Goal: Information Seeking & Learning: Compare options

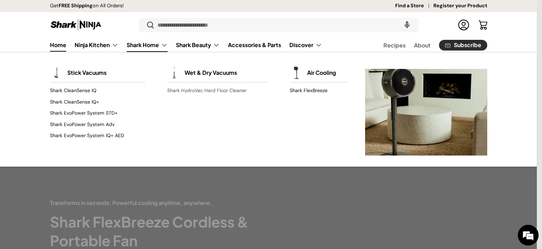
click at [190, 91] on link "Shark HydroVac Hard Floor Cleaner" at bounding box center [217, 90] width 100 height 11
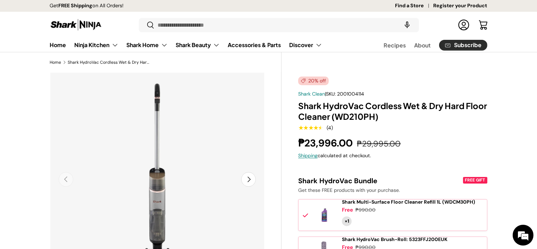
click at [249, 179] on button "Next" at bounding box center [248, 179] width 15 height 15
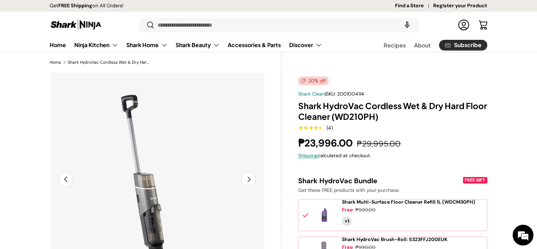
click at [247, 179] on button "Next" at bounding box center [248, 179] width 15 height 15
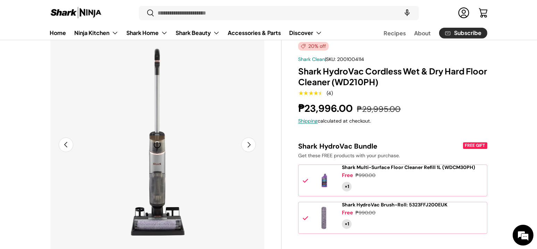
click at [249, 144] on button "Next" at bounding box center [248, 145] width 15 height 15
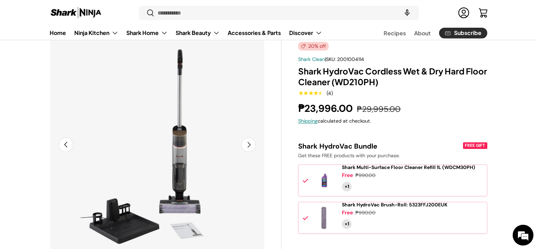
click at [249, 144] on button "Next" at bounding box center [248, 145] width 15 height 15
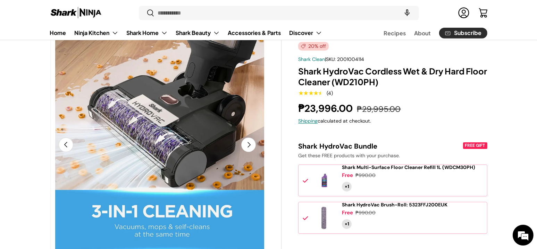
scroll to position [0, 873]
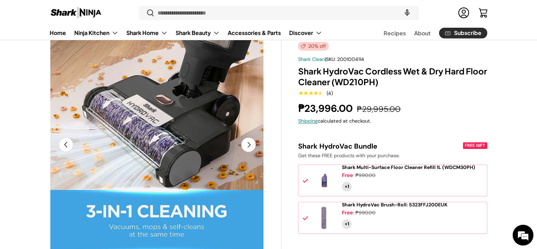
click at [250, 145] on button "Next" at bounding box center [248, 145] width 15 height 15
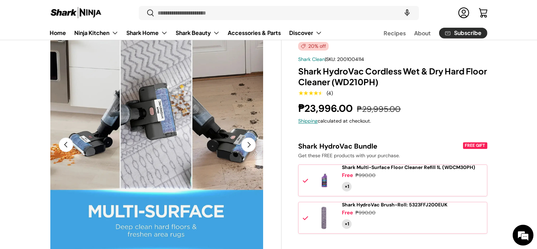
click at [252, 146] on button "Next" at bounding box center [248, 145] width 15 height 15
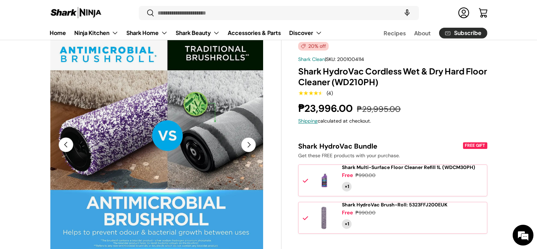
scroll to position [0, 191]
click at [252, 146] on button "Next" at bounding box center [248, 145] width 15 height 15
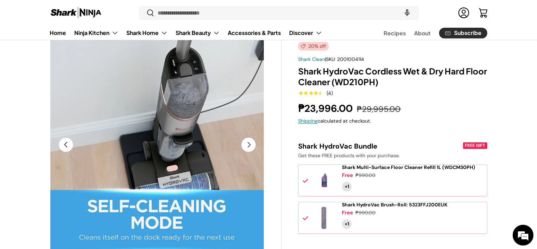
scroll to position [0, 1528]
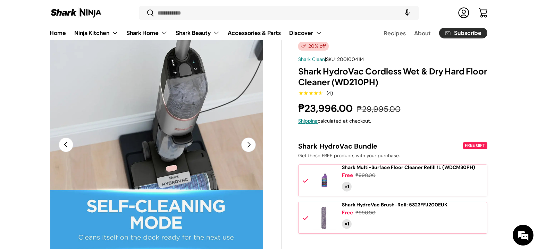
click at [250, 146] on button "Next" at bounding box center [248, 145] width 15 height 15
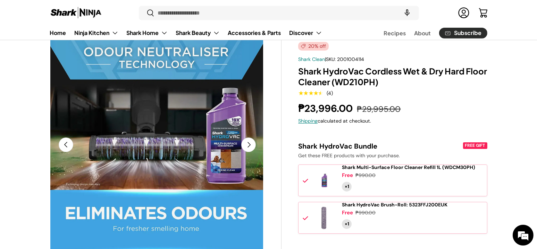
click at [250, 146] on button "Next" at bounding box center [248, 145] width 15 height 15
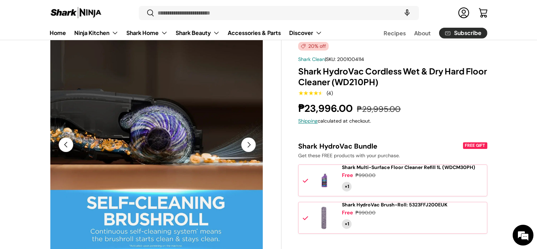
scroll to position [0, 1965]
click at [248, 145] on button "Next" at bounding box center [248, 145] width 15 height 15
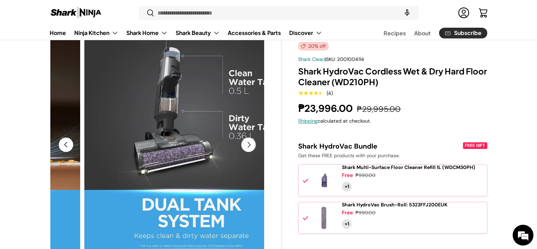
scroll to position [0, 2183]
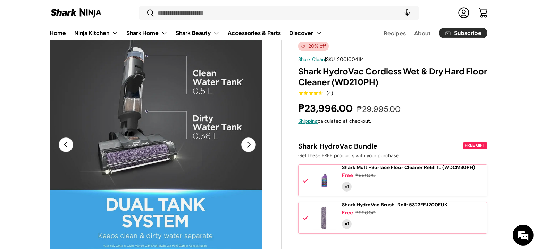
click at [248, 145] on button "Next" at bounding box center [248, 145] width 15 height 15
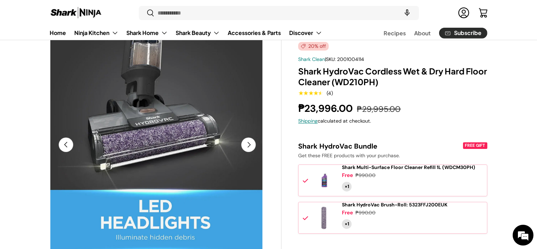
click at [248, 145] on button "Next" at bounding box center [248, 145] width 15 height 15
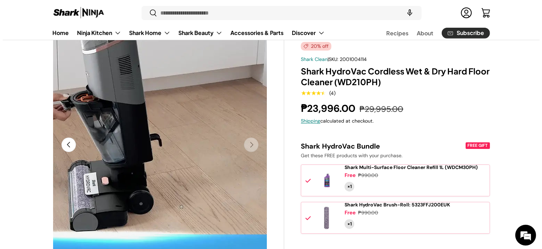
scroll to position [0, 0]
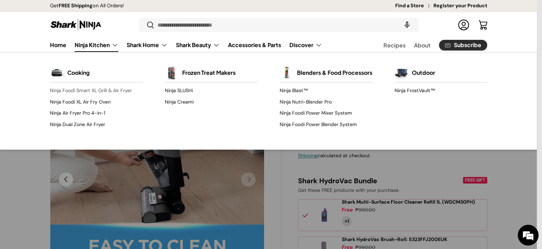
click at [99, 89] on link "Ninja Foodi Smart XL Grill & Air Fryer" at bounding box center [96, 90] width 93 height 11
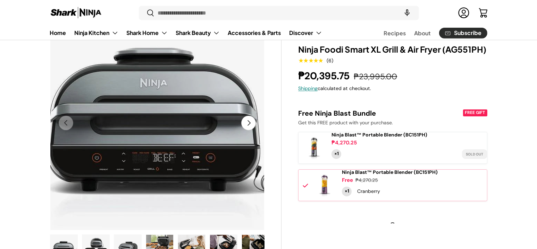
scroll to position [104, 0]
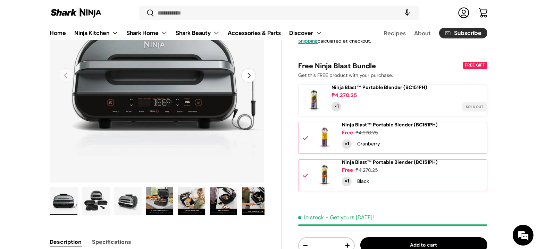
click at [156, 198] on img "Gallery Viewer" at bounding box center [159, 202] width 27 height 28
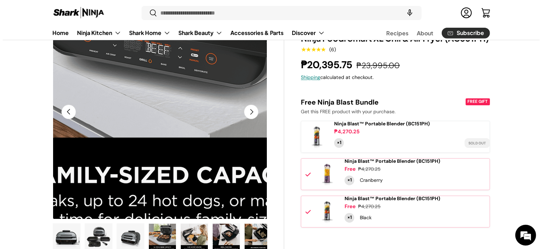
scroll to position [69, 0]
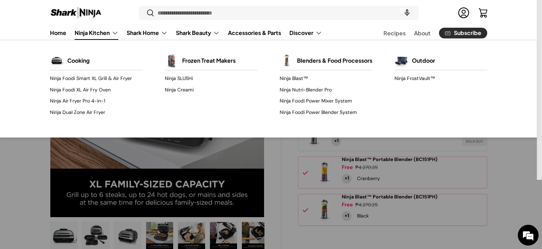
click at [100, 36] on link "Ninja Kitchen" at bounding box center [97, 33] width 44 height 14
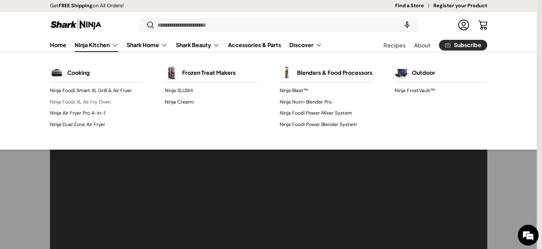
click at [96, 104] on link "Ninja Foodi XL Air Fry Oven" at bounding box center [96, 101] width 93 height 11
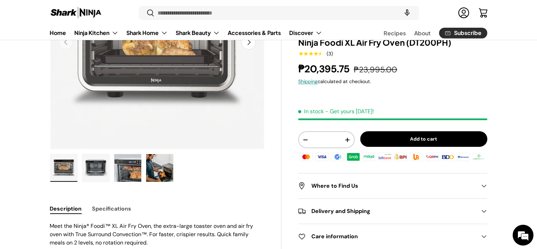
scroll to position [139, 0]
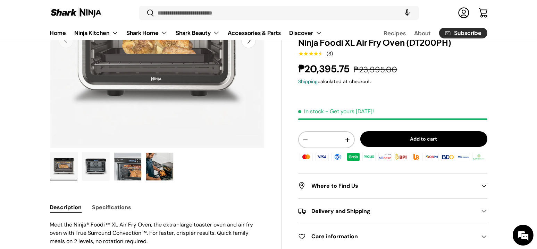
click at [98, 168] on img "Gallery Viewer" at bounding box center [95, 167] width 27 height 28
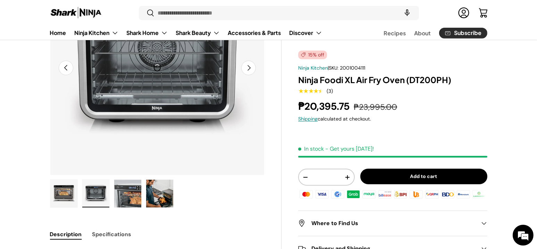
scroll to position [69, 0]
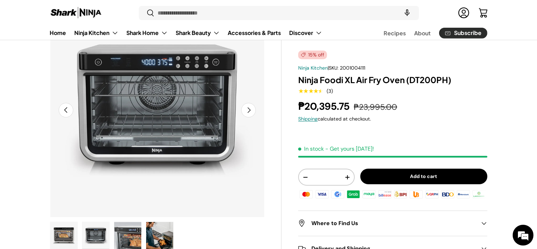
click at [132, 236] on img "Gallery Viewer" at bounding box center [127, 236] width 27 height 28
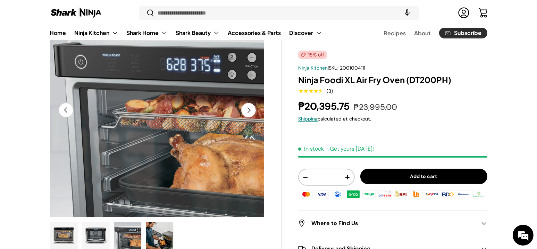
click at [163, 234] on img "Gallery Viewer" at bounding box center [159, 236] width 27 height 28
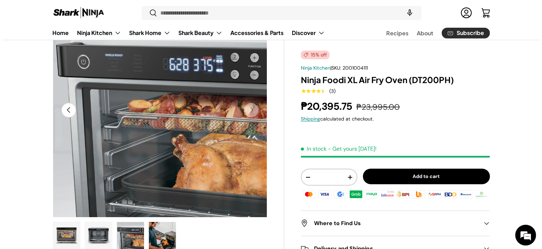
scroll to position [0, 655]
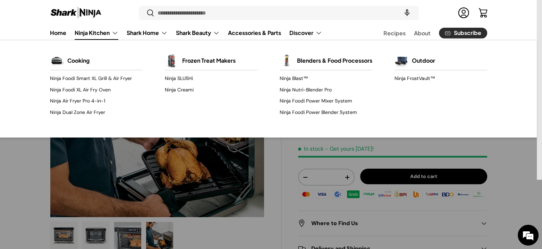
click at [112, 33] on link "Ninja Kitchen" at bounding box center [97, 33] width 44 height 14
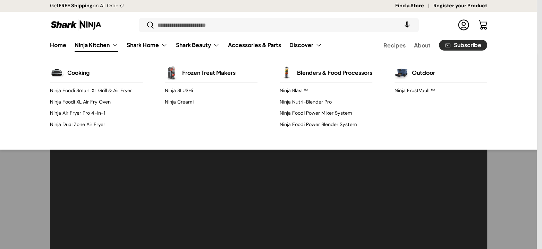
click at [113, 44] on link "Ninja Kitchen" at bounding box center [97, 45] width 44 height 14
click at [91, 112] on link "Ninja Air Fryer Pro 4-in-1" at bounding box center [96, 113] width 93 height 11
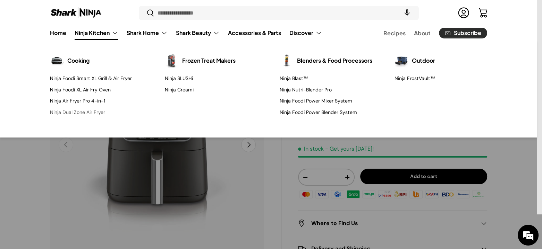
click at [76, 111] on link "Ninja Dual Zone Air Fryer" at bounding box center [96, 112] width 93 height 11
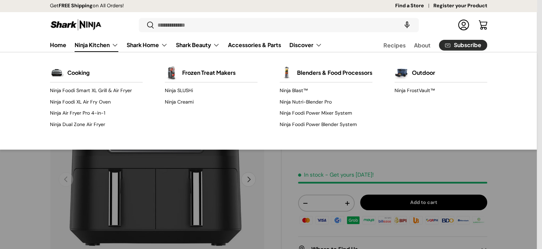
click at [110, 46] on link "Ninja Kitchen" at bounding box center [97, 45] width 44 height 14
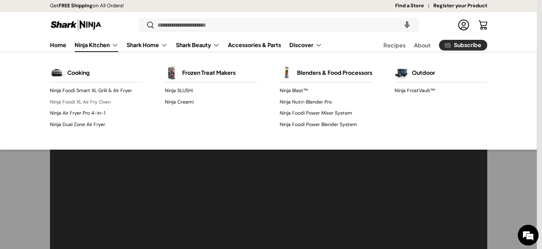
click at [81, 102] on link "Ninja Foodi XL Air Fry Oven" at bounding box center [96, 101] width 93 height 11
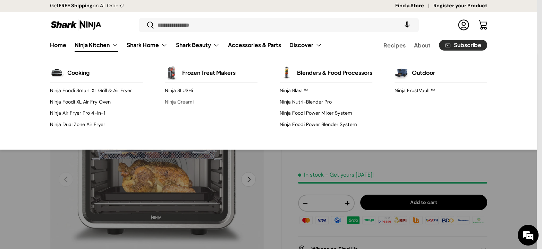
click at [176, 101] on link "Ninja Creami" at bounding box center [211, 101] width 93 height 11
